Goal: Find specific page/section: Find specific page/section

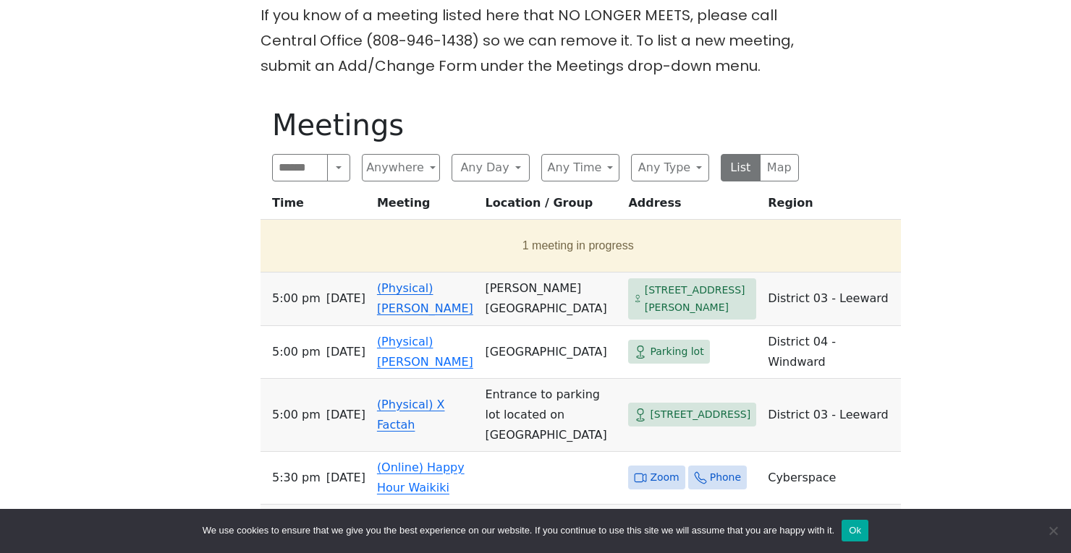
scroll to position [695, 0]
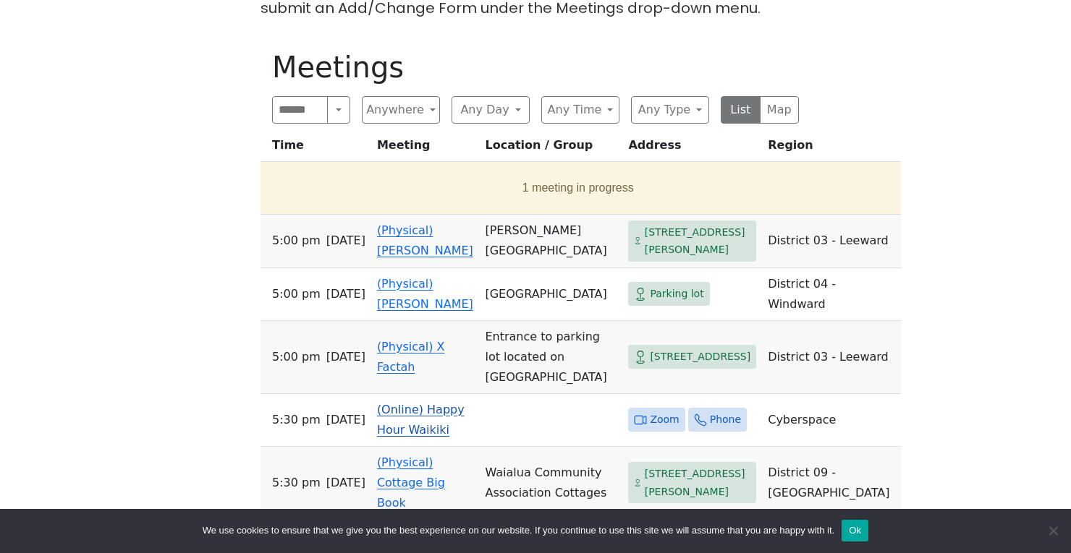
click at [460, 431] on link "(Online) Happy Hour Waikiki" at bounding box center [421, 420] width 88 height 34
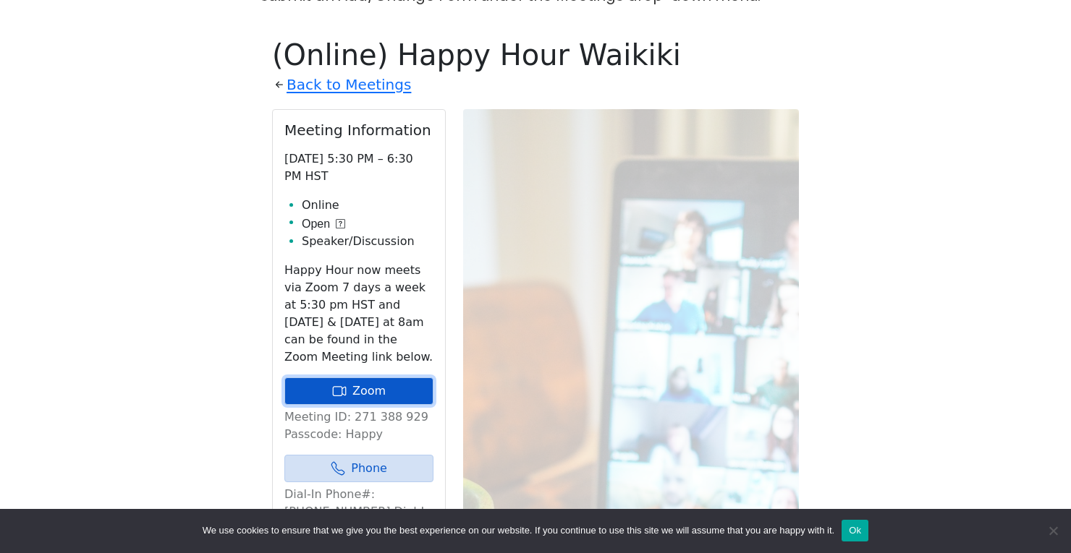
drag, startPoint x: 363, startPoint y: 355, endPoint x: 370, endPoint y: 356, distance: 7.4
click at [364, 378] on link "Zoom" at bounding box center [358, 391] width 149 height 27
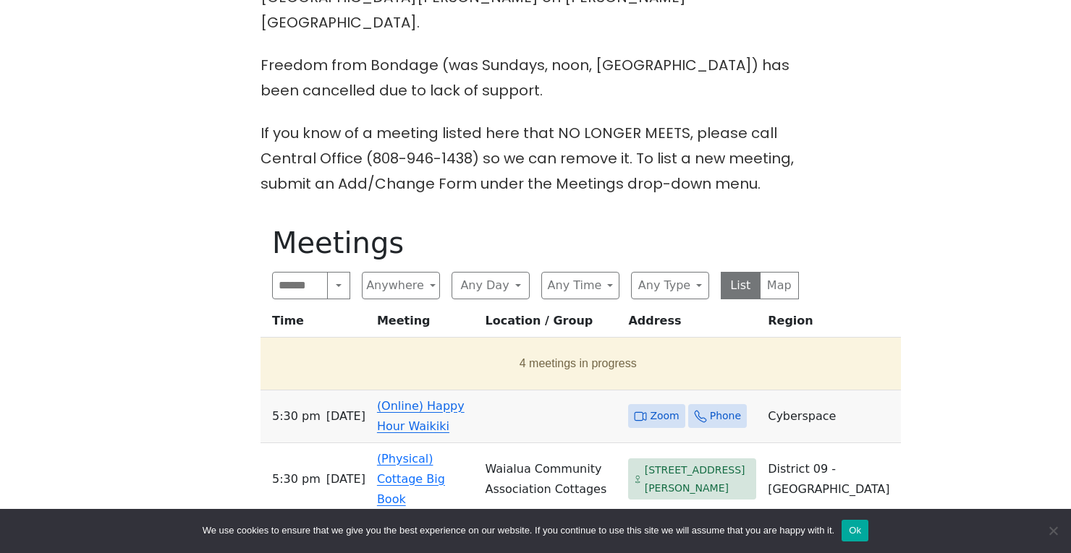
scroll to position [521, 0]
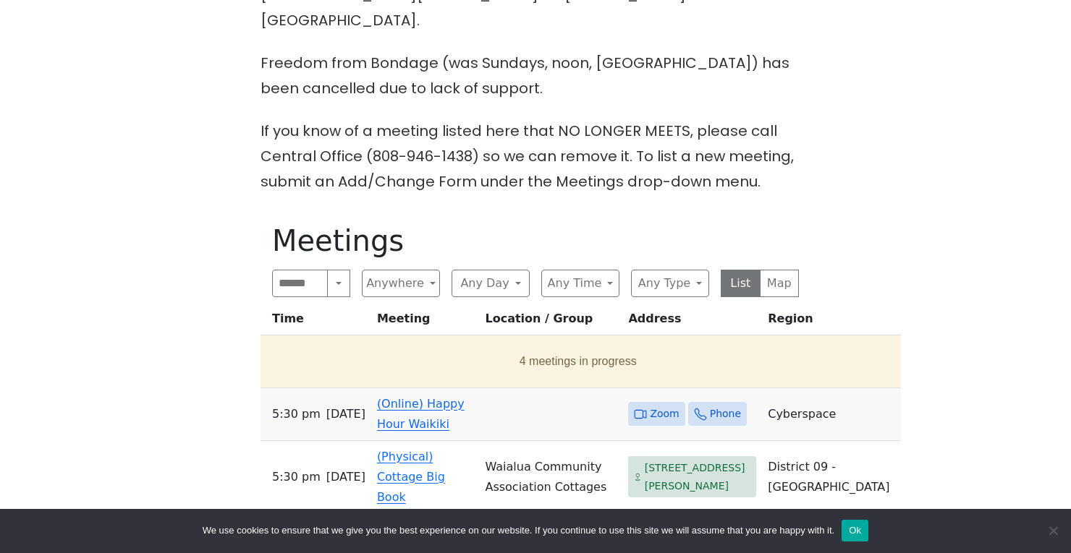
click at [480, 389] on td "(Online) Happy Hour Waikiki" at bounding box center [425, 415] width 109 height 53
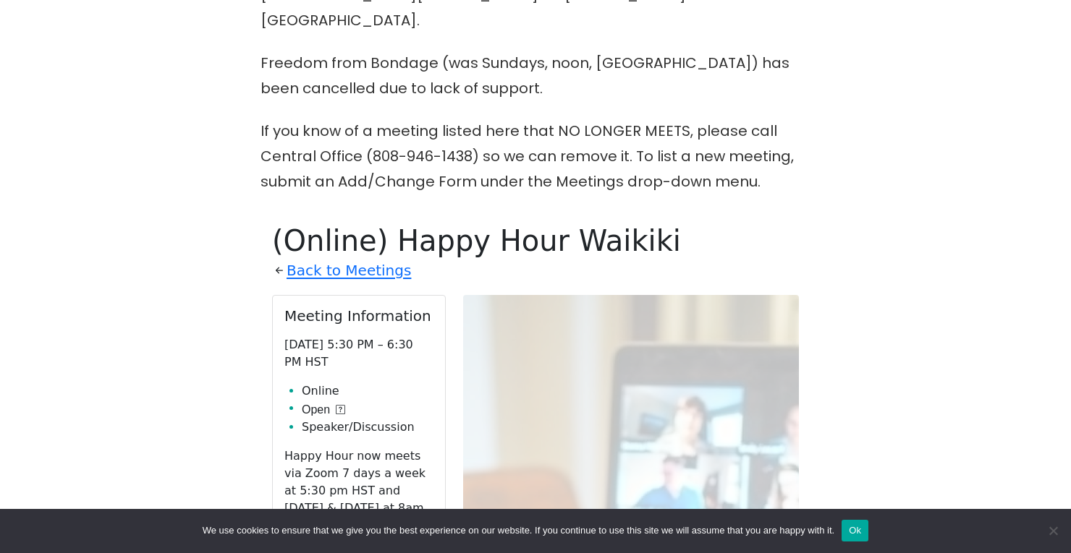
scroll to position [707, 0]
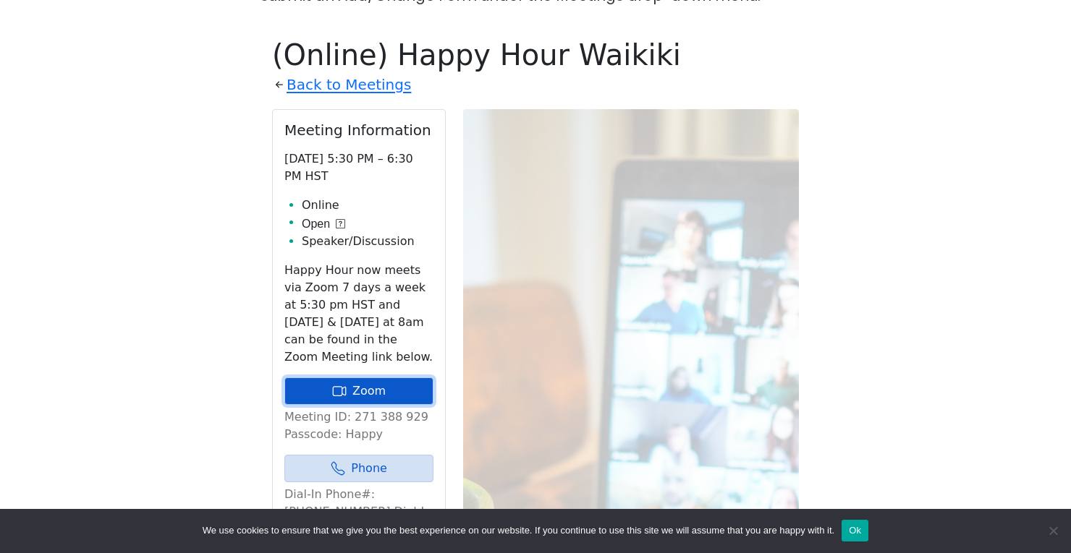
click at [428, 378] on link "Zoom" at bounding box center [358, 391] width 149 height 27
